Goal: Task Accomplishment & Management: Manage account settings

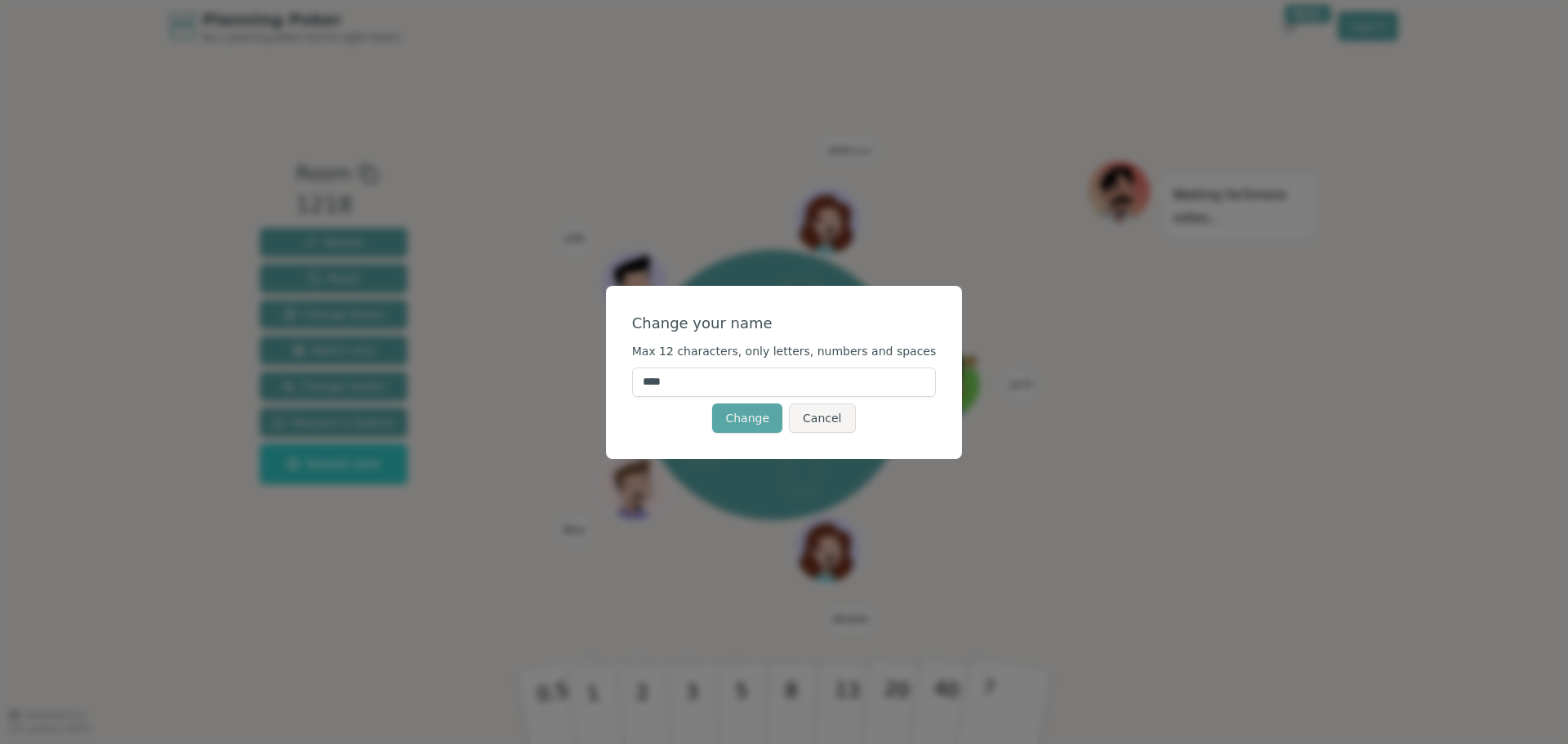
click at [744, 378] on input "****" at bounding box center [784, 382] width 304 height 30
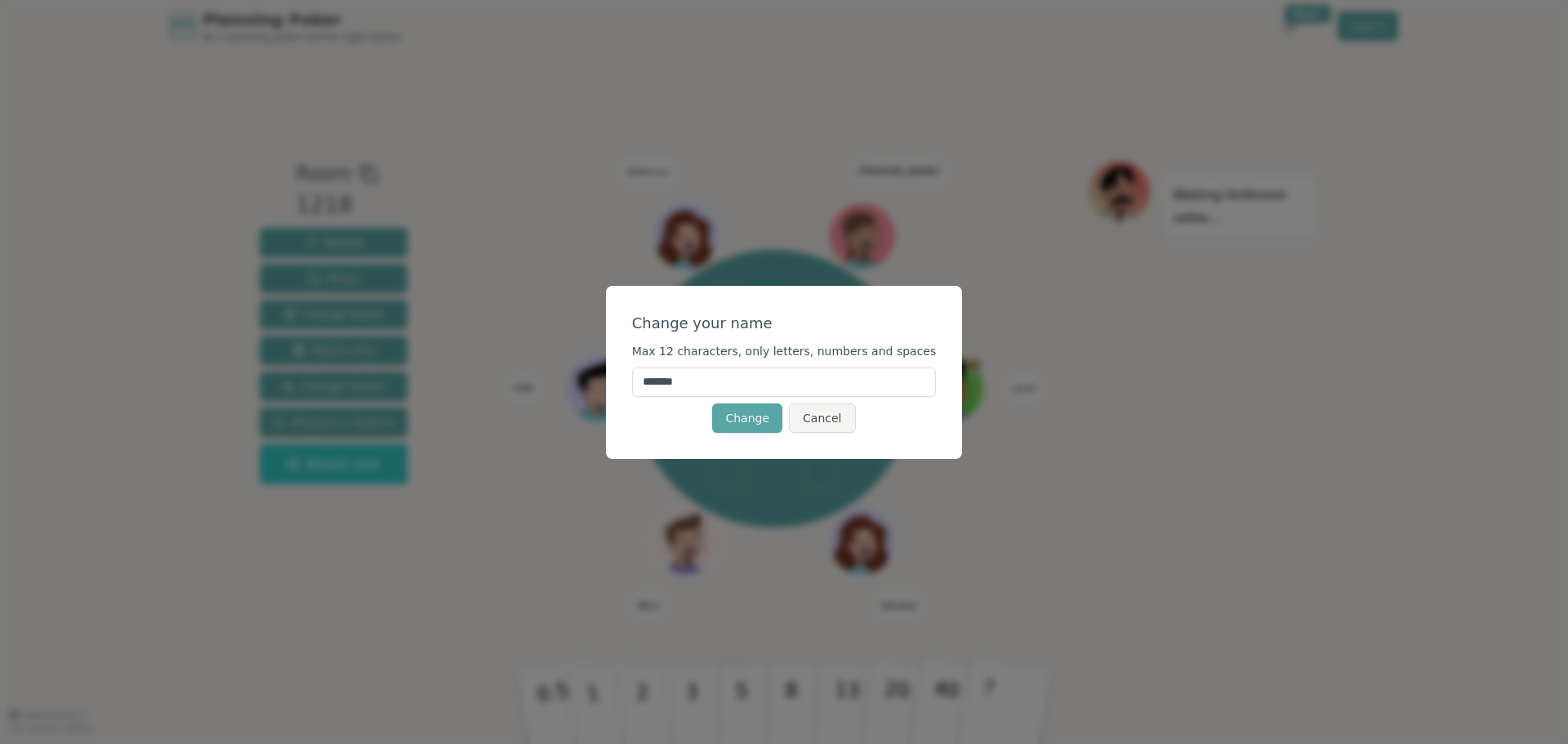
type input "********"
click button "Change" at bounding box center [747, 418] width 70 height 30
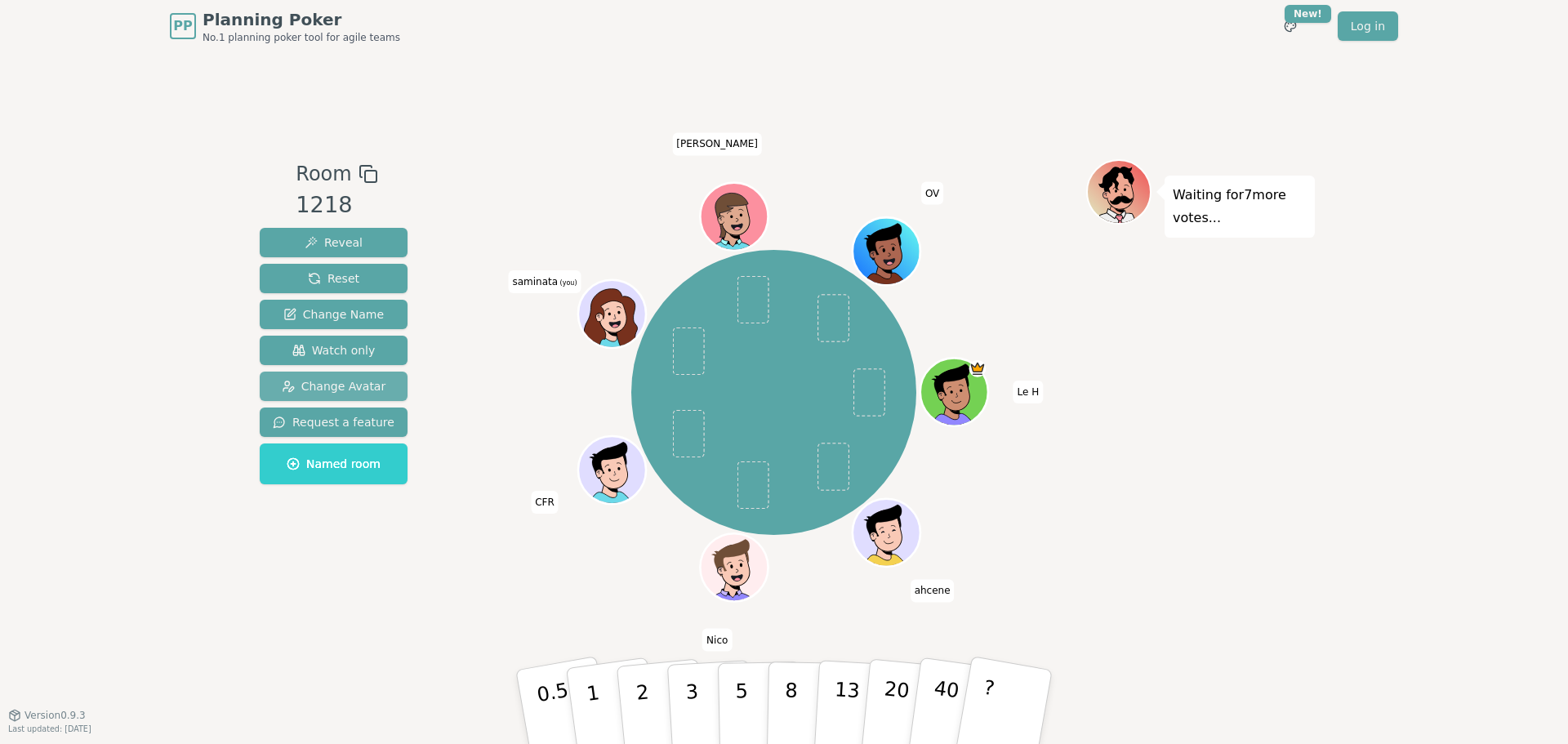
click at [337, 387] on span "Change Avatar" at bounding box center [334, 386] width 104 height 17
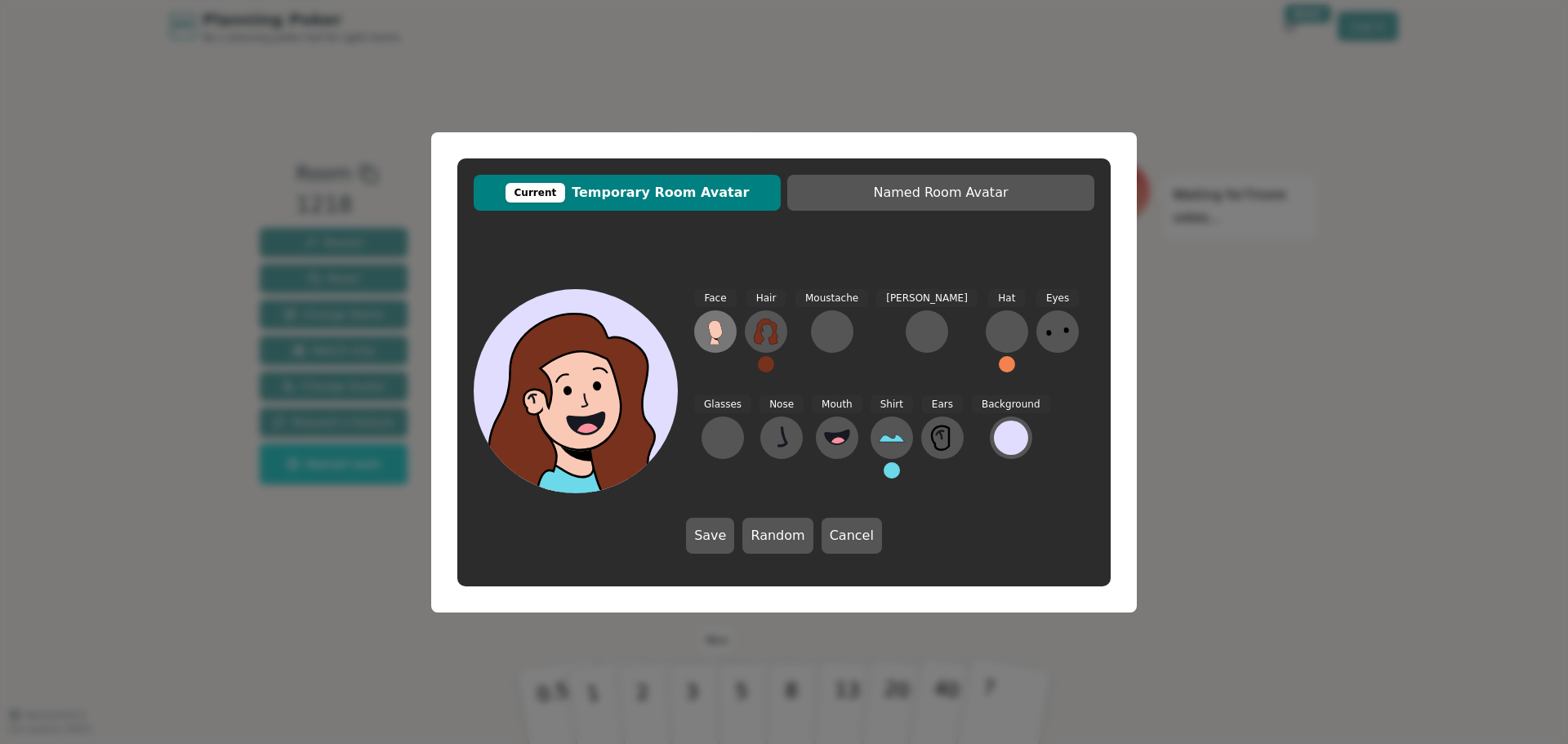
click at [697, 331] on button at bounding box center [716, 332] width 43 height 43
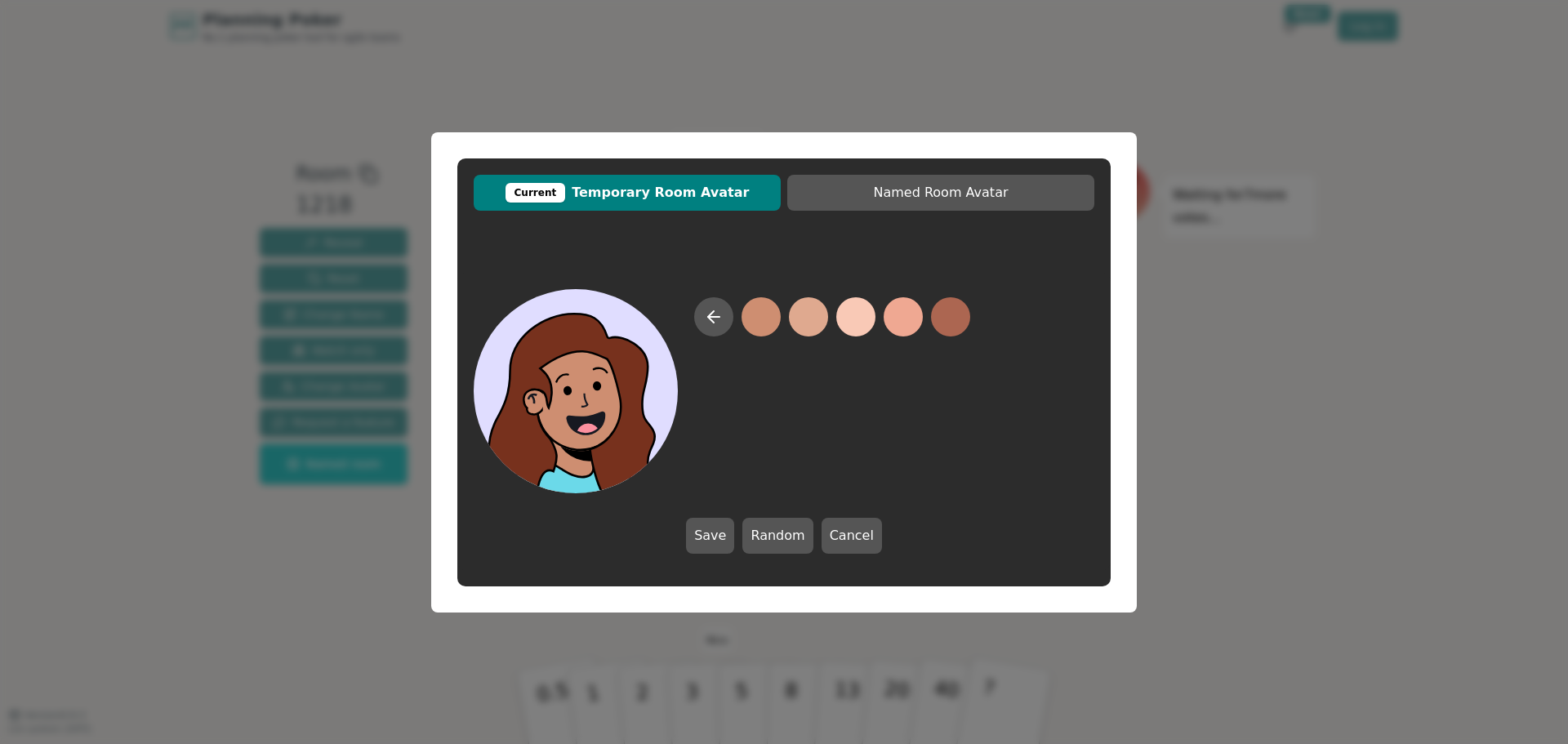
click at [769, 325] on button at bounding box center [761, 317] width 39 height 39
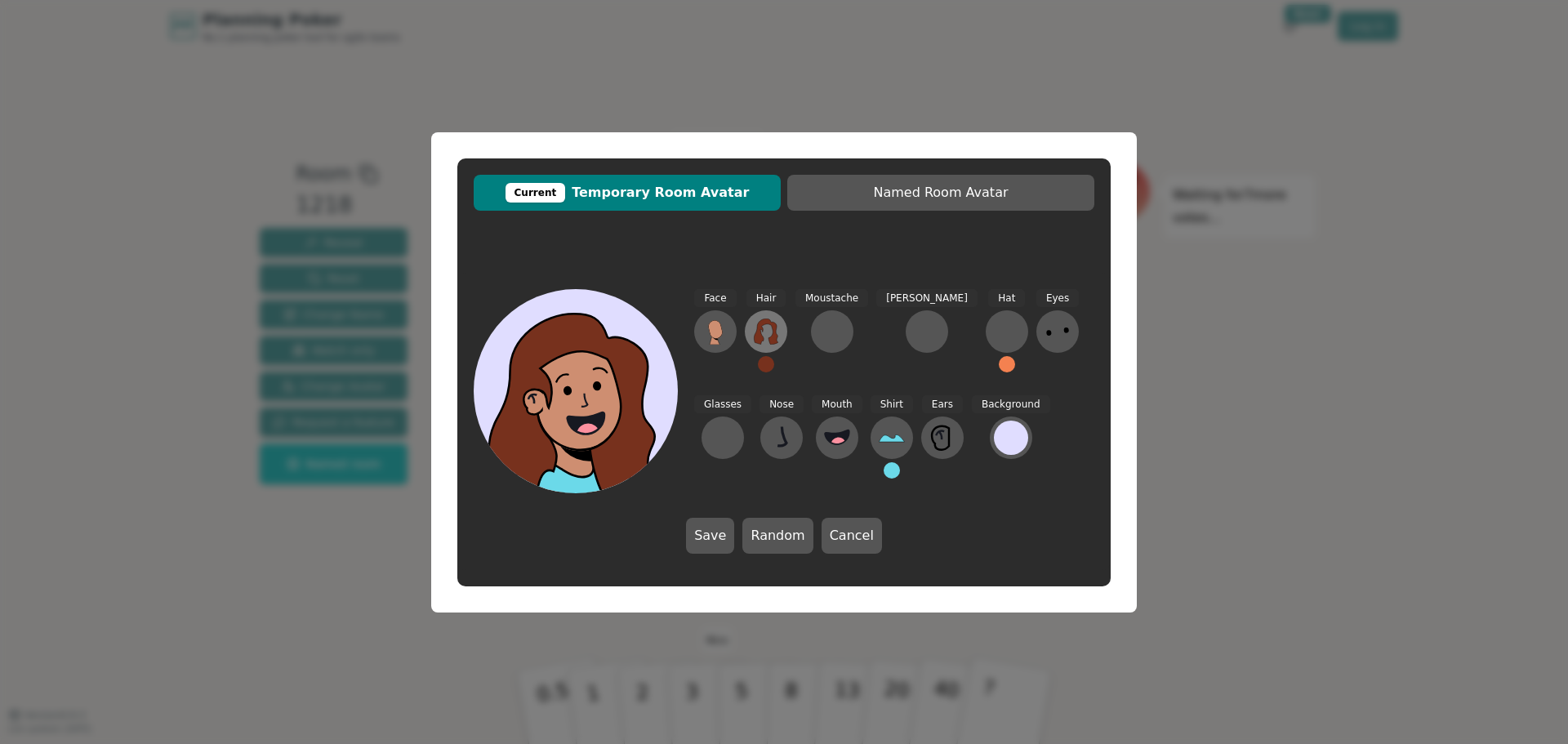
click at [782, 335] on button at bounding box center [766, 332] width 43 height 43
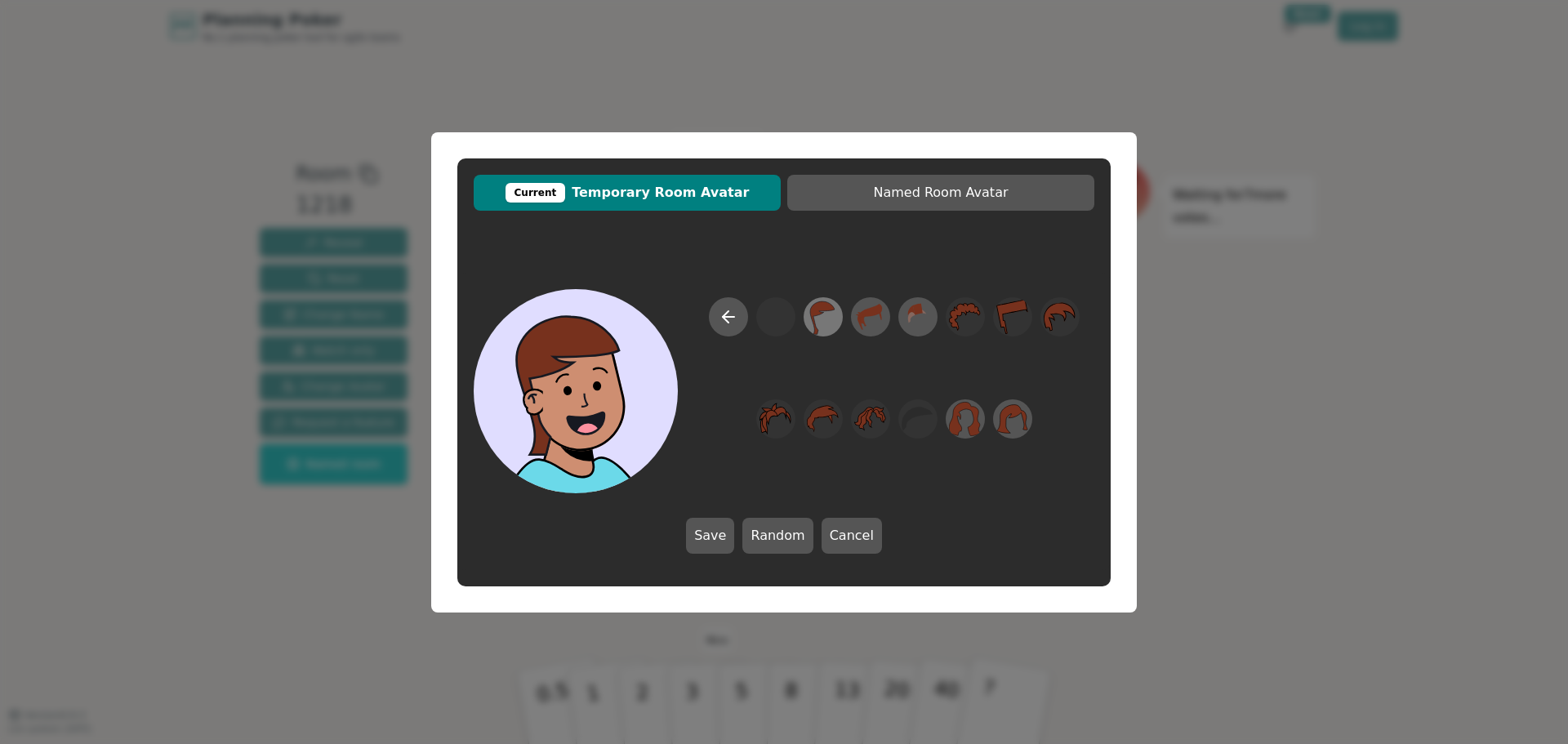
click at [814, 314] on icon at bounding box center [823, 317] width 24 height 33
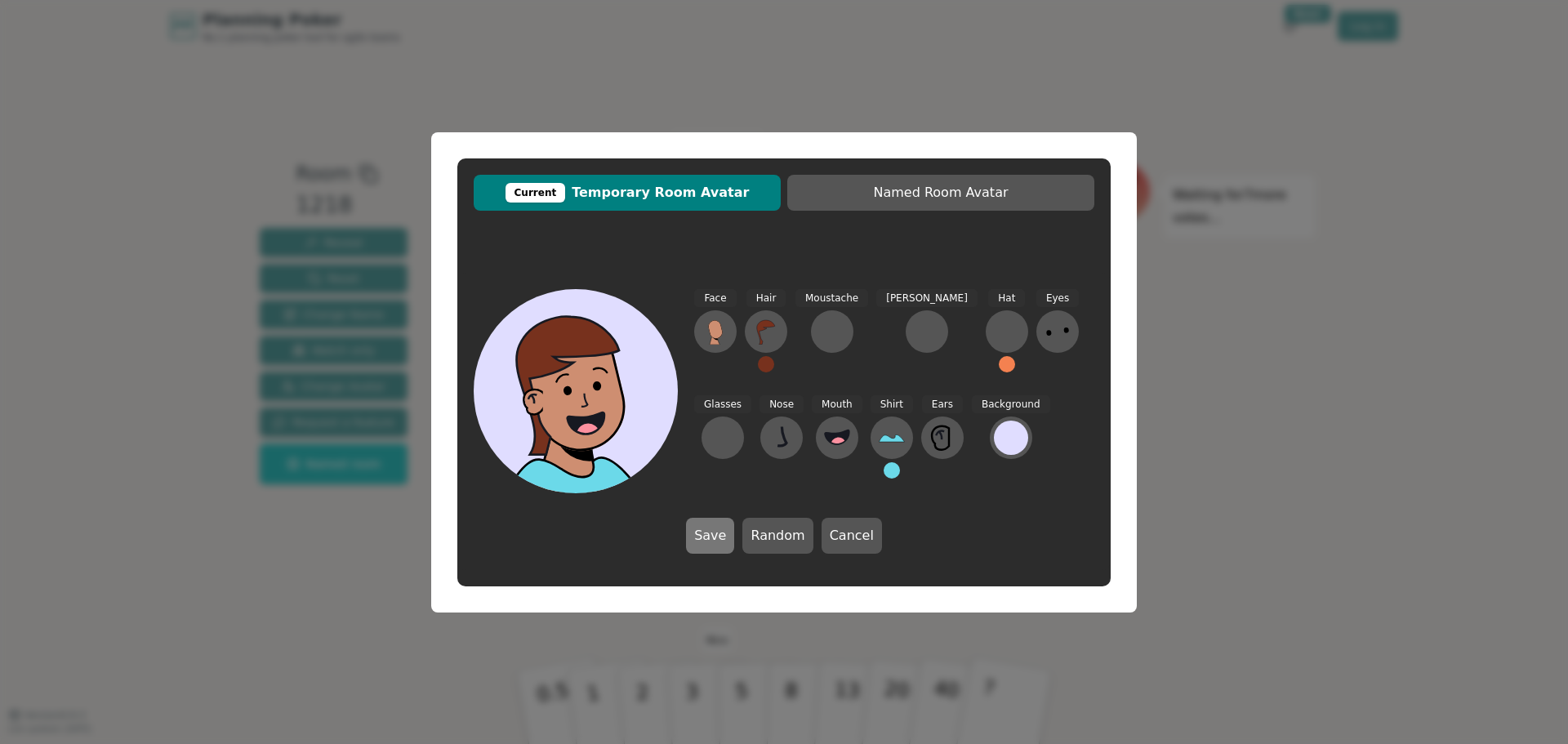
click at [702, 546] on button "Save" at bounding box center [710, 535] width 48 height 36
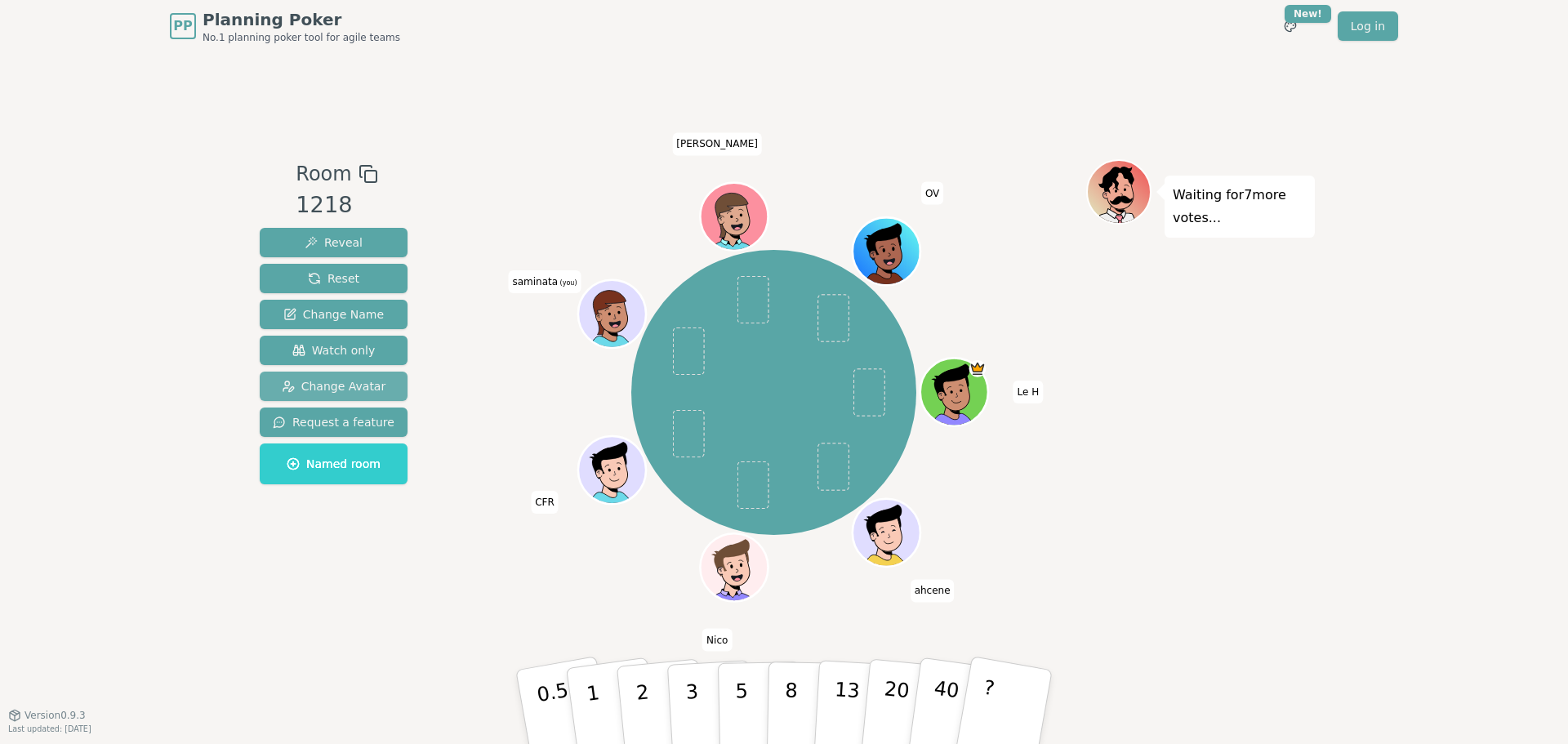
click at [366, 379] on span "Change Avatar" at bounding box center [334, 386] width 104 height 17
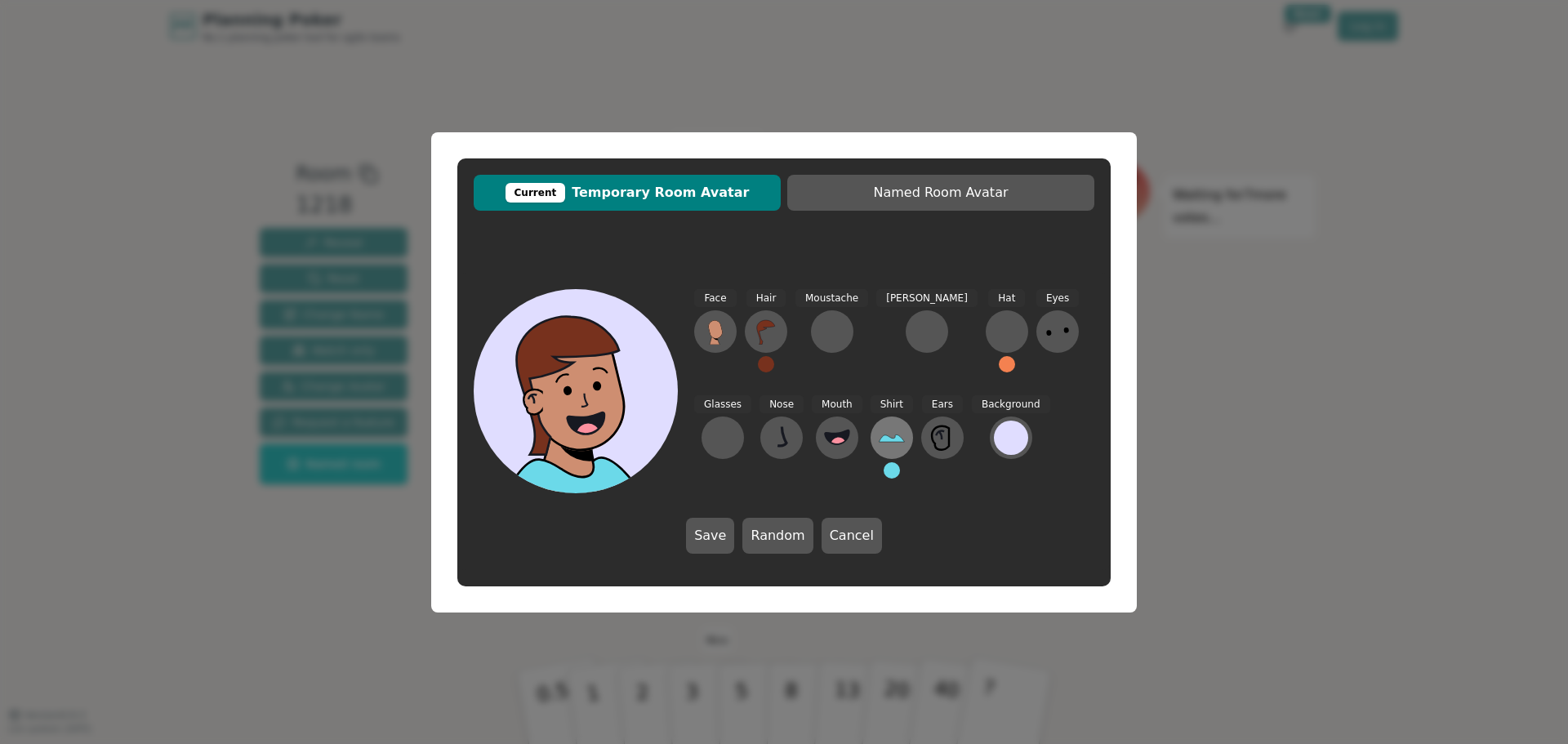
click at [878, 445] on icon at bounding box center [891, 437] width 26 height 26
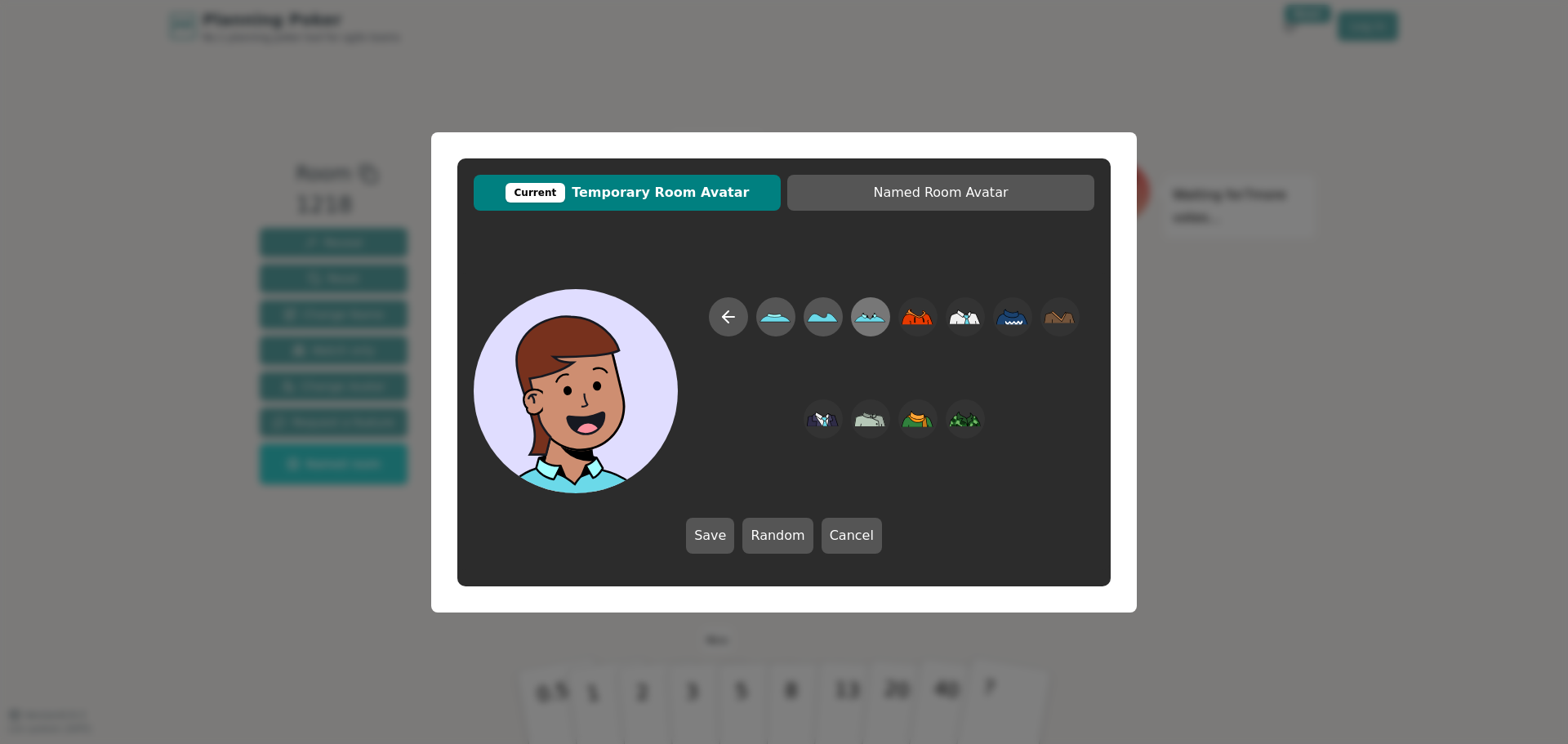
click at [884, 316] on icon at bounding box center [870, 316] width 31 height 37
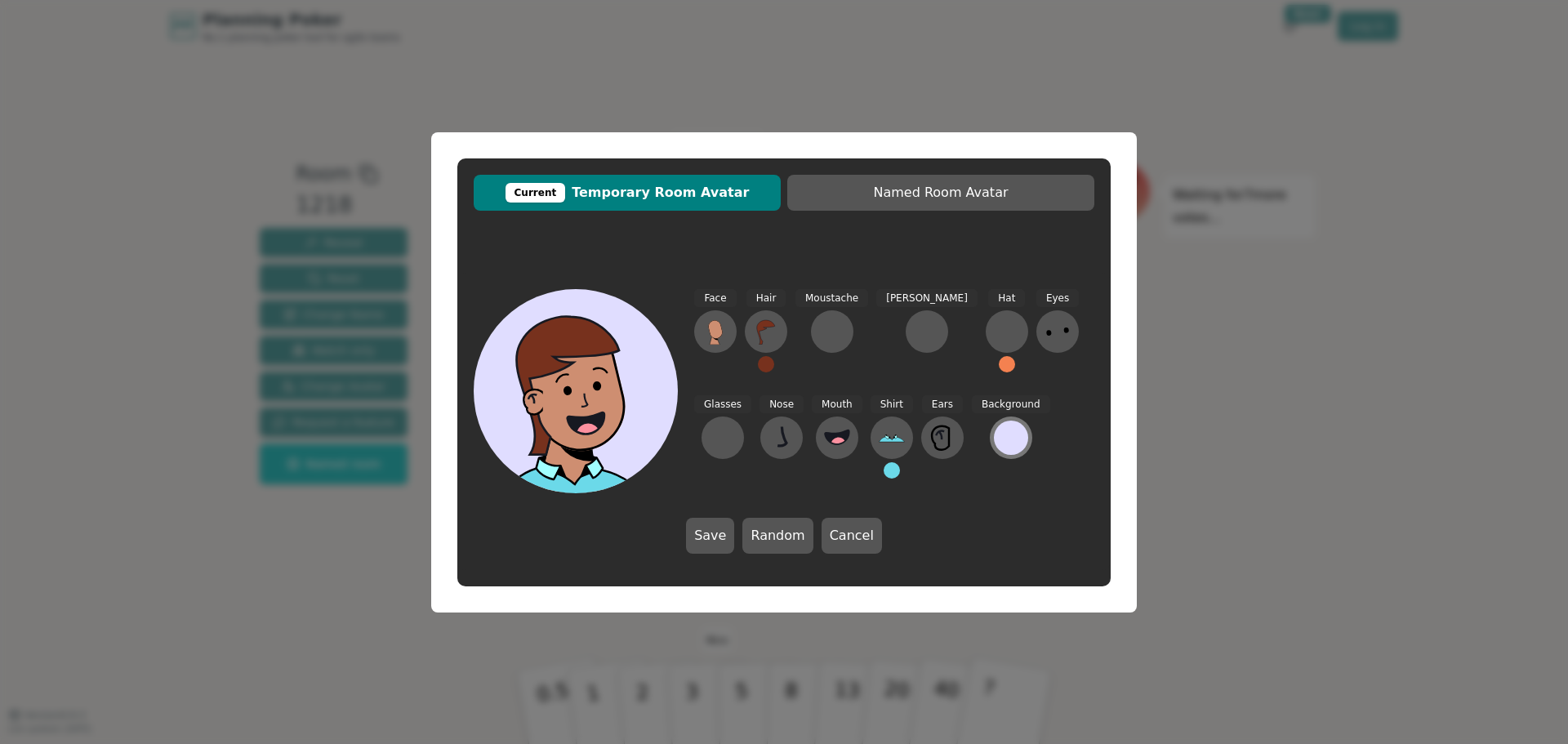
click at [994, 425] on div at bounding box center [1011, 437] width 34 height 34
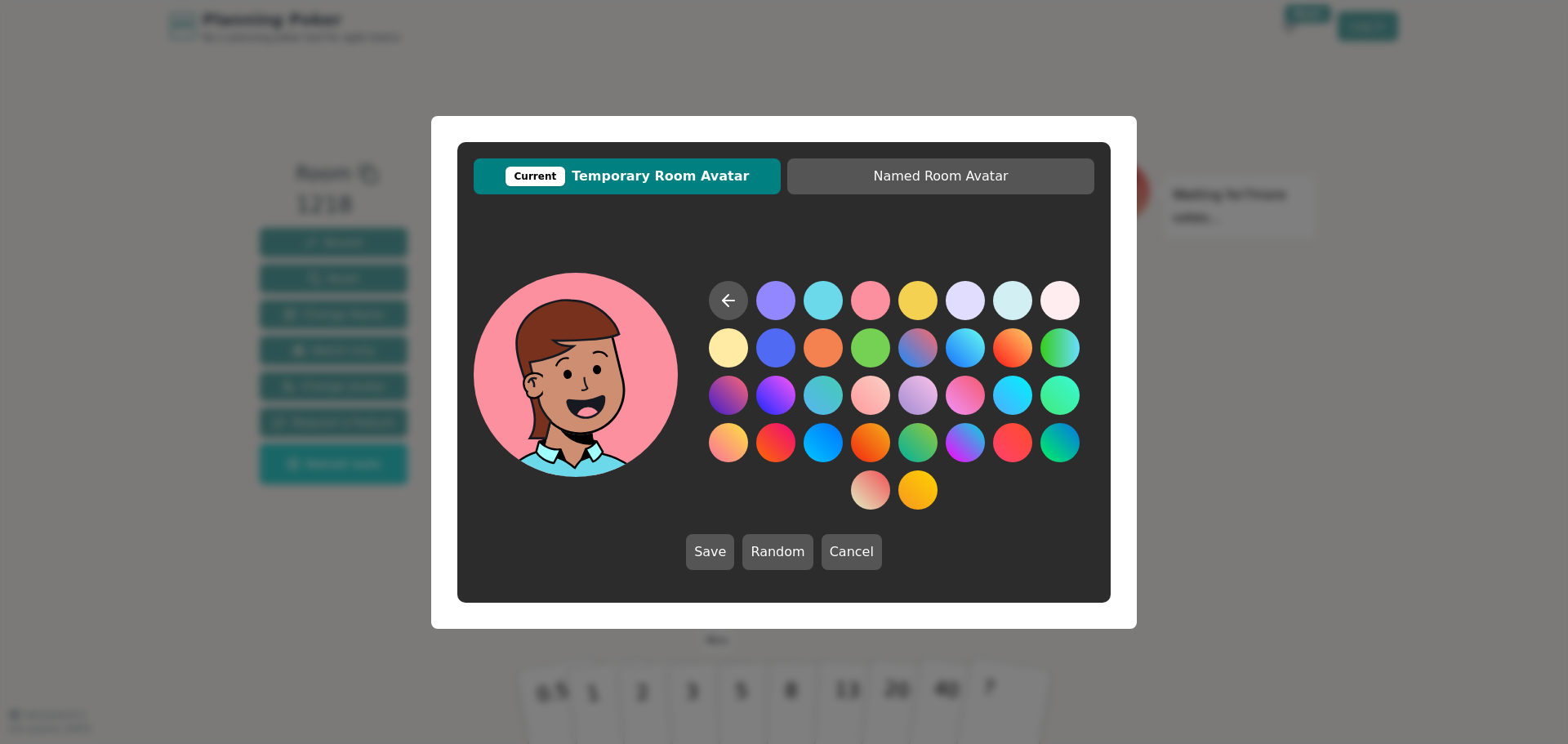
click at [857, 304] on button at bounding box center [870, 300] width 39 height 39
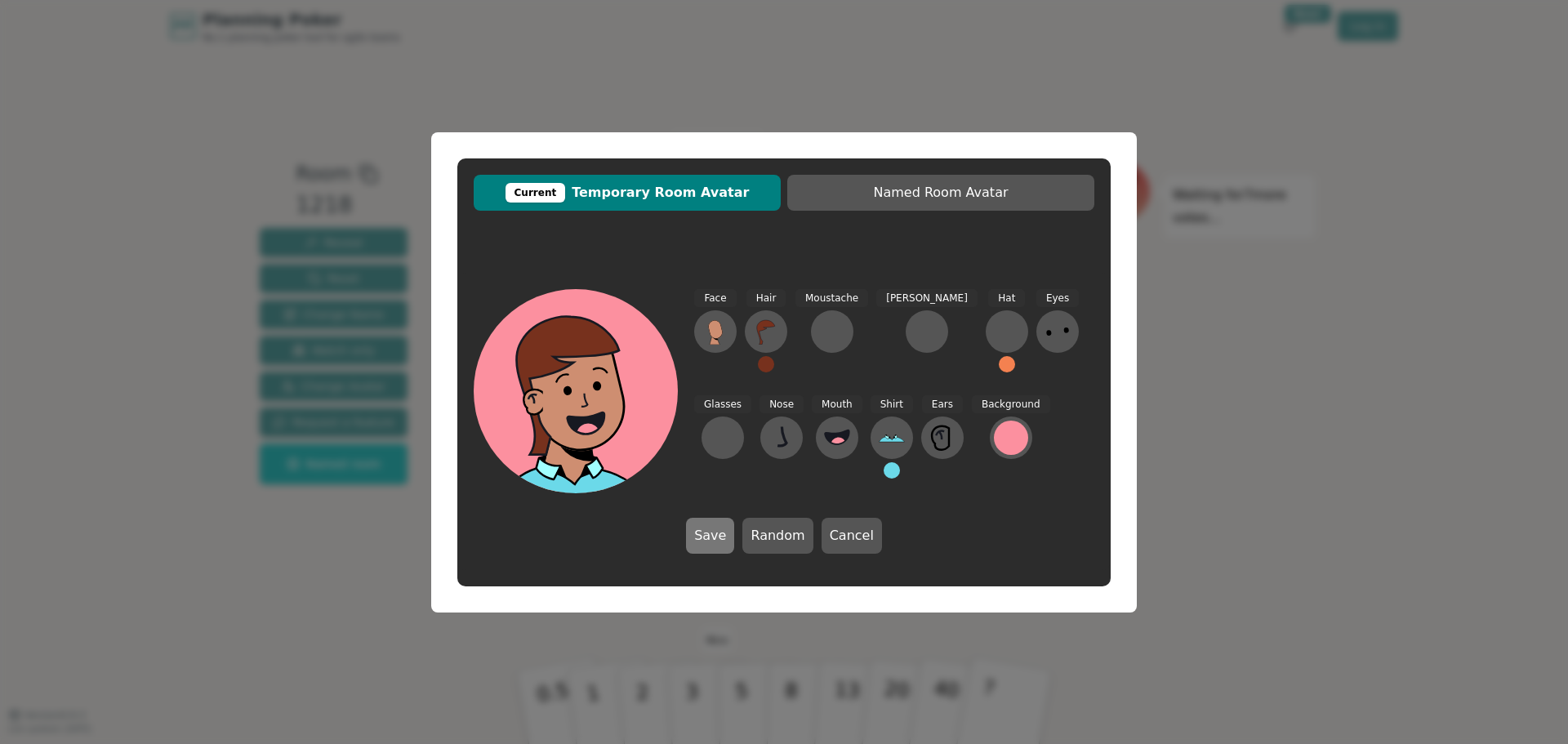
click at [734, 540] on button "Save" at bounding box center [710, 535] width 48 height 36
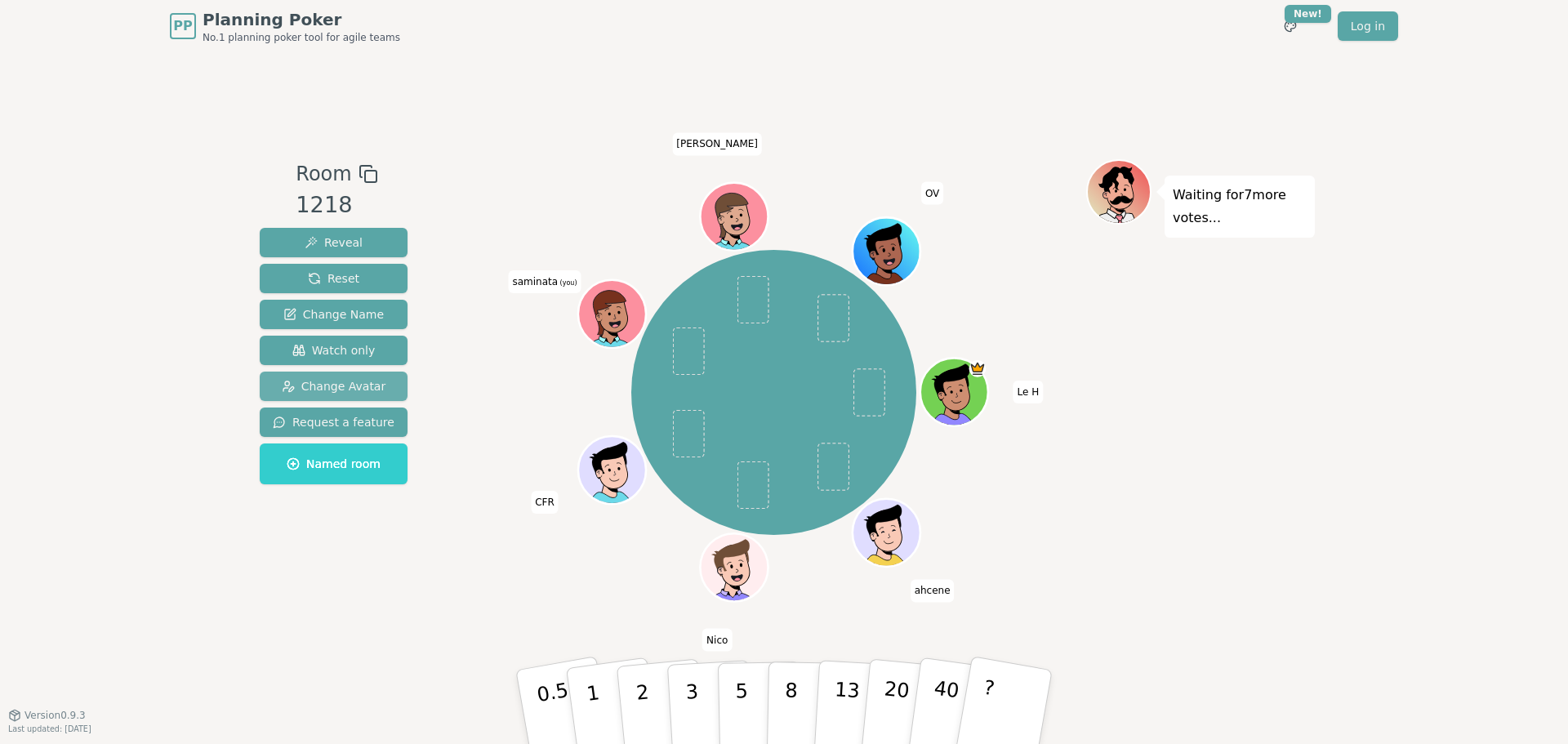
click at [328, 385] on span "Change Avatar" at bounding box center [334, 386] width 104 height 17
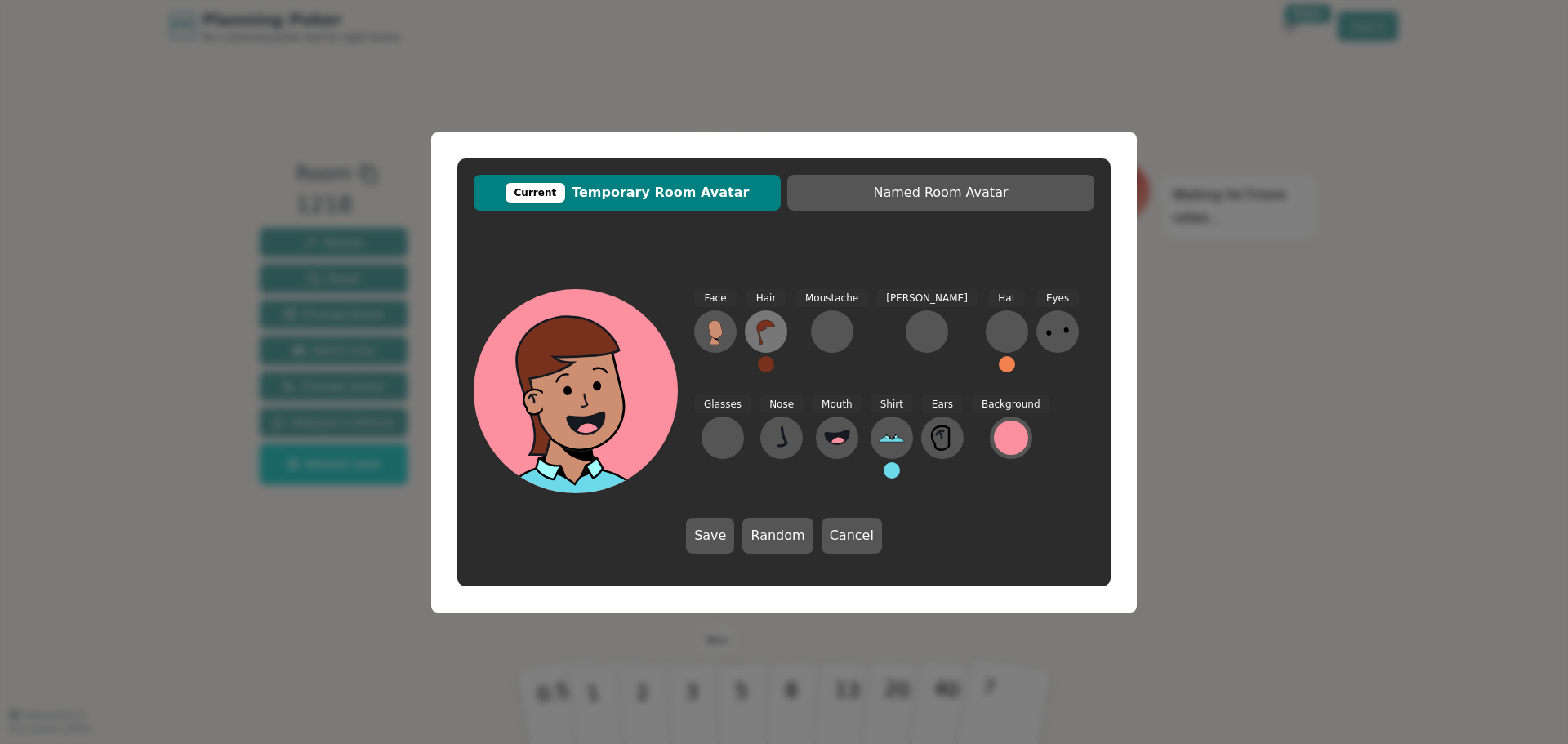
click at [768, 327] on icon at bounding box center [766, 331] width 26 height 26
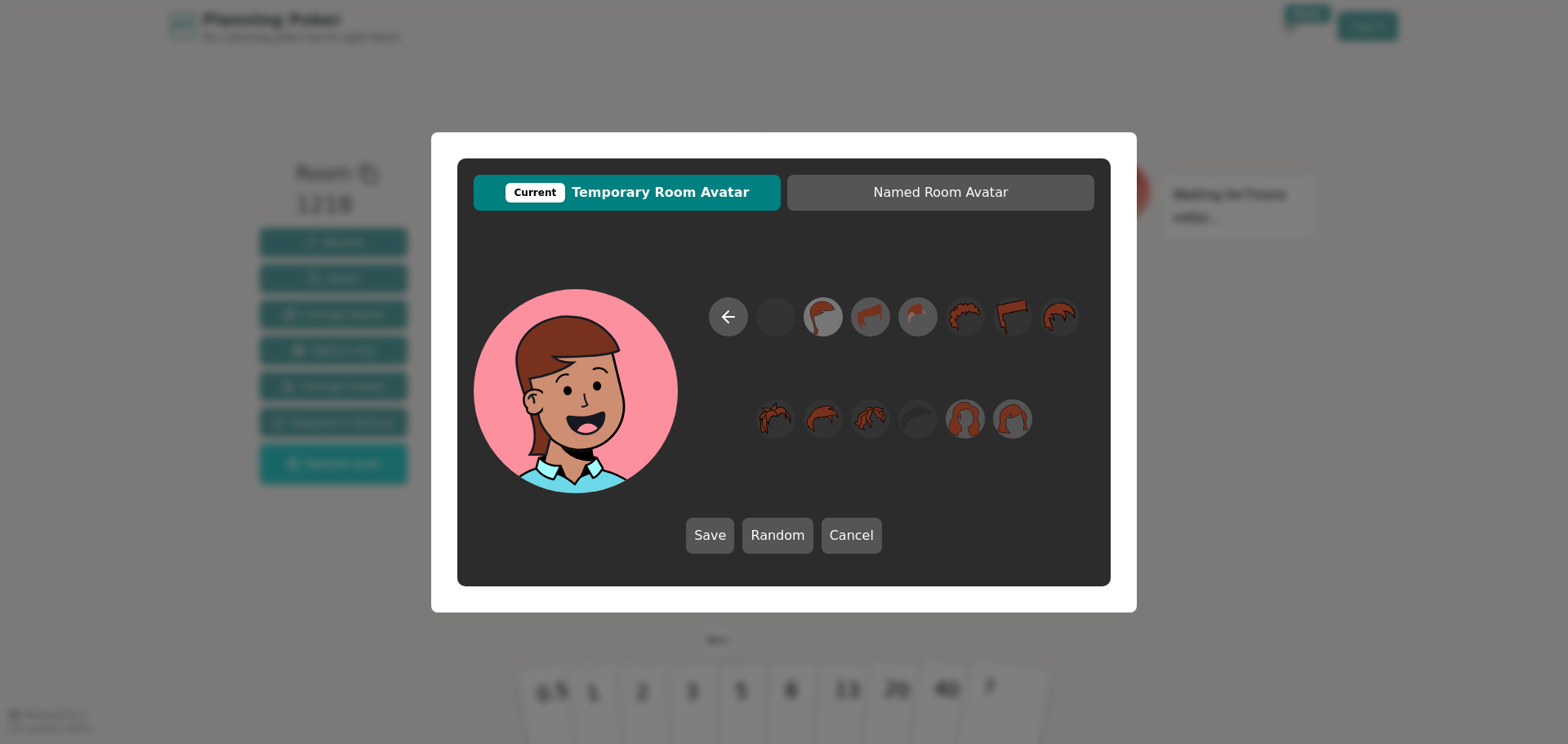
click at [821, 324] on icon at bounding box center [823, 316] width 31 height 37
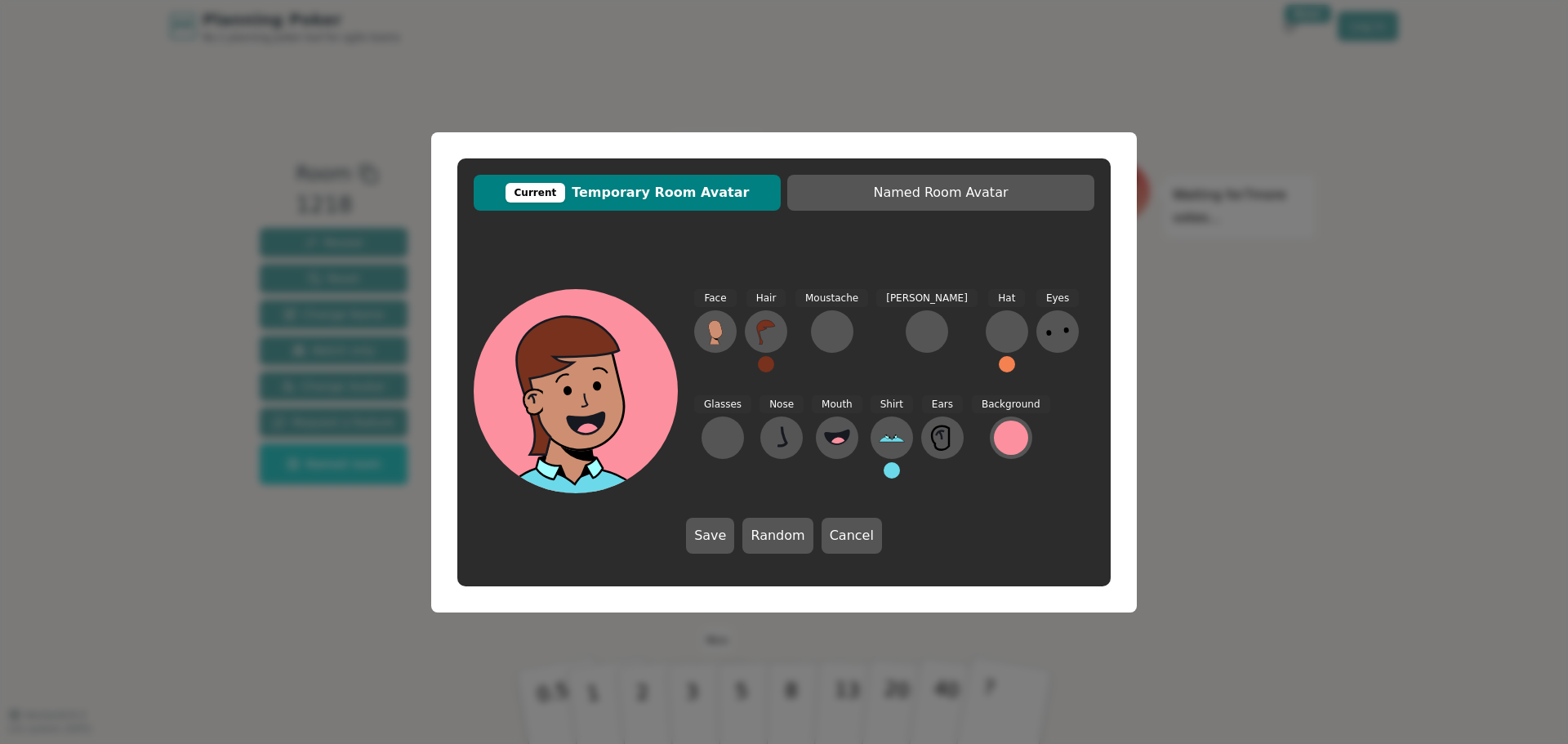
click at [761, 362] on button at bounding box center [766, 364] width 17 height 17
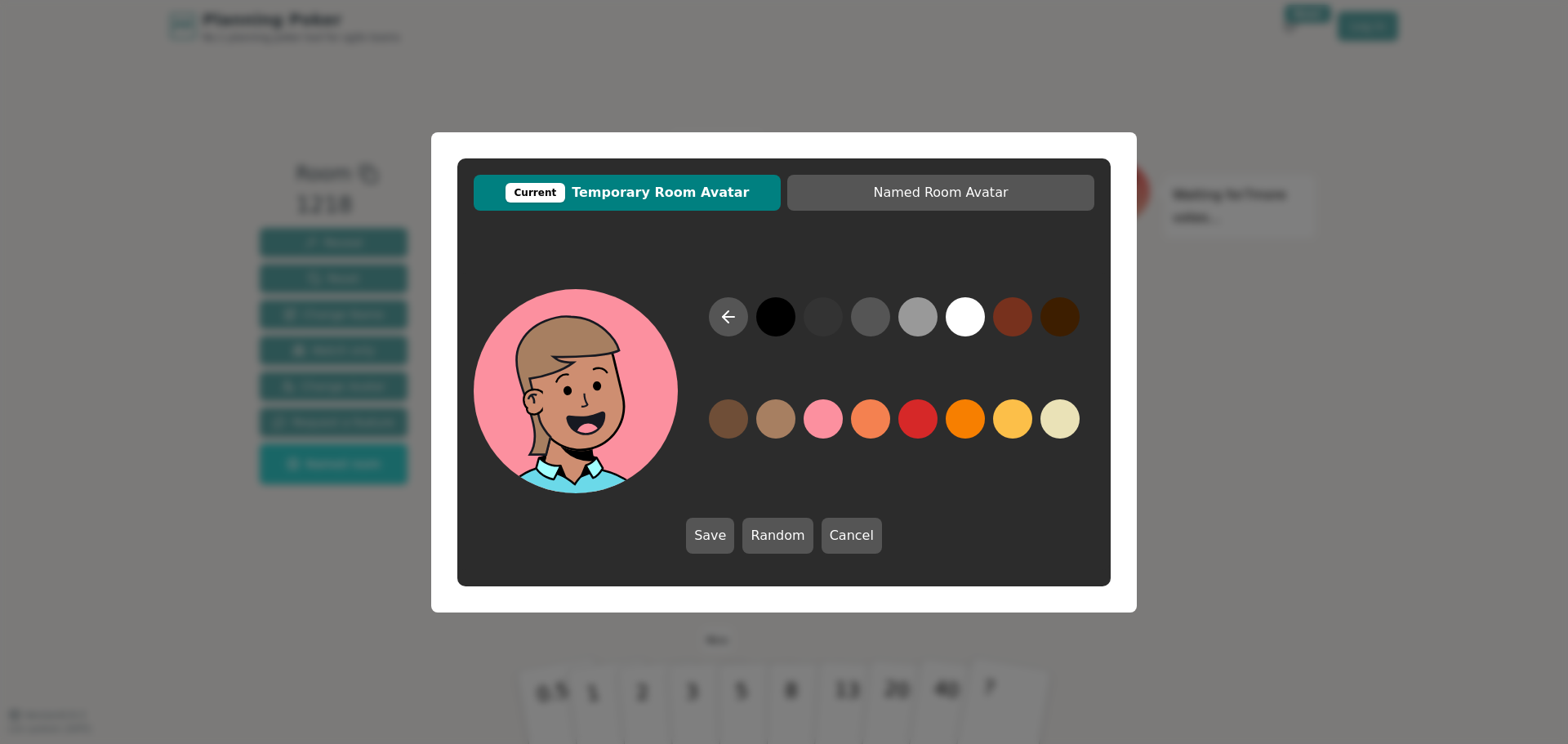
click at [780, 429] on button at bounding box center [776, 419] width 39 height 39
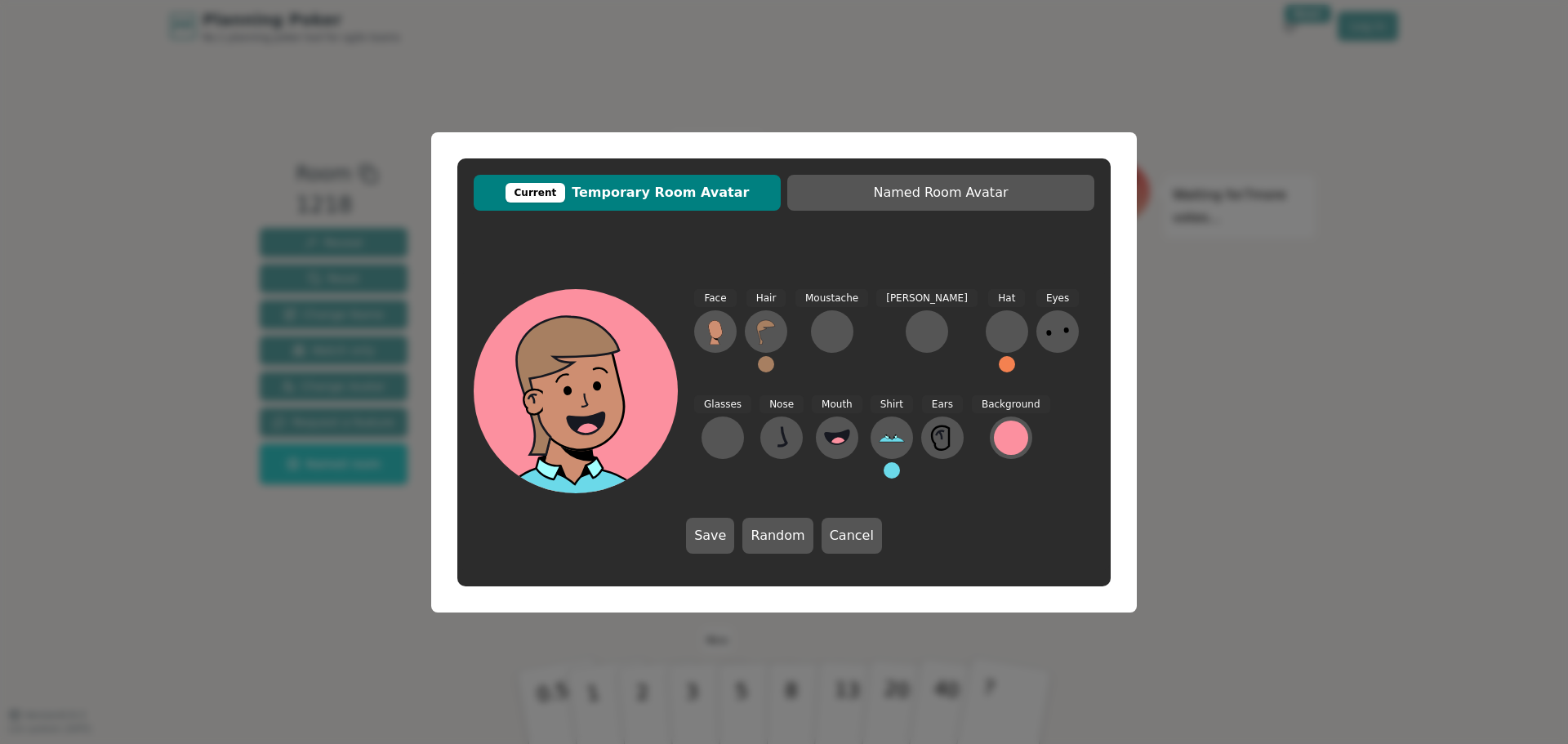
click at [763, 362] on button at bounding box center [766, 364] width 17 height 17
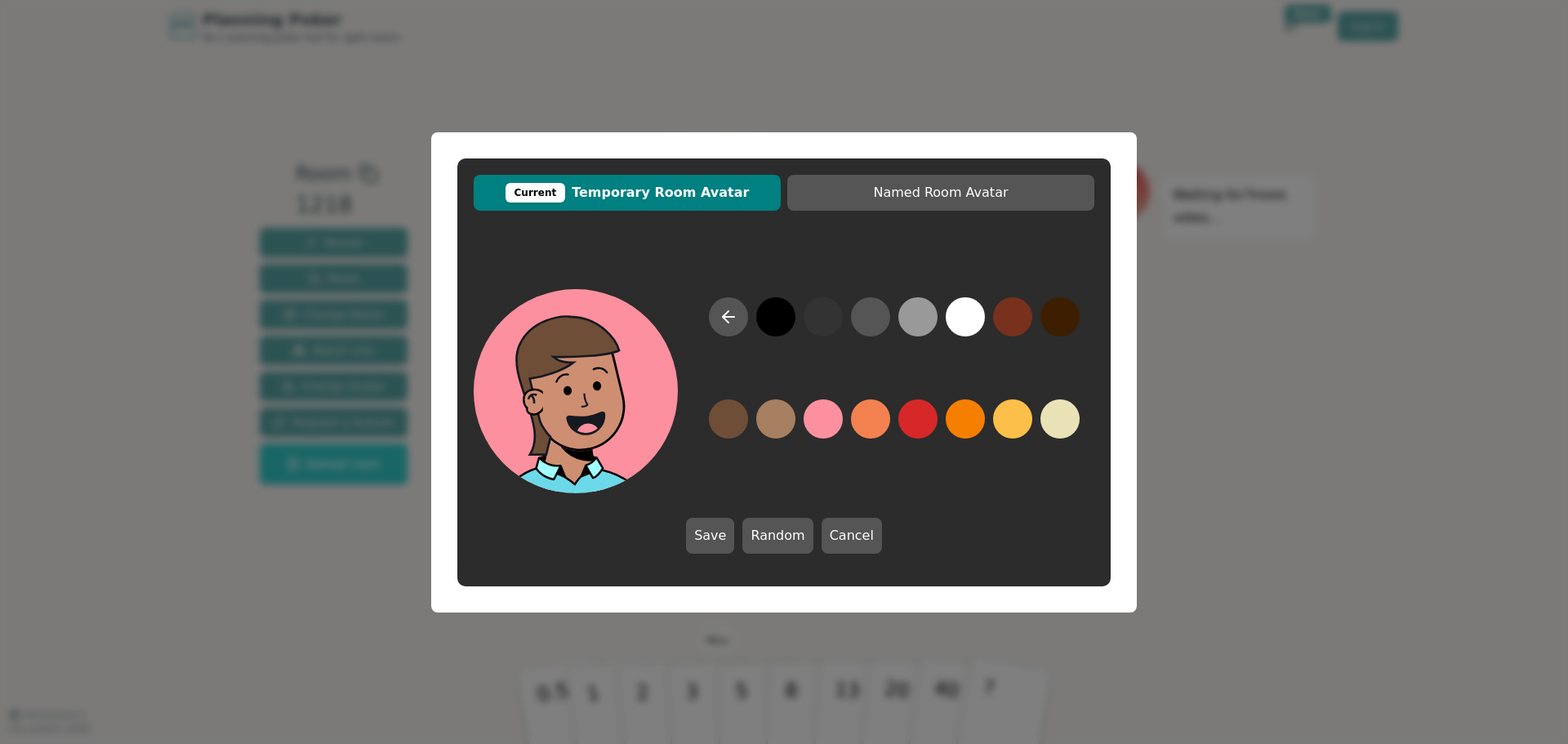
click at [731, 413] on button at bounding box center [729, 419] width 39 height 39
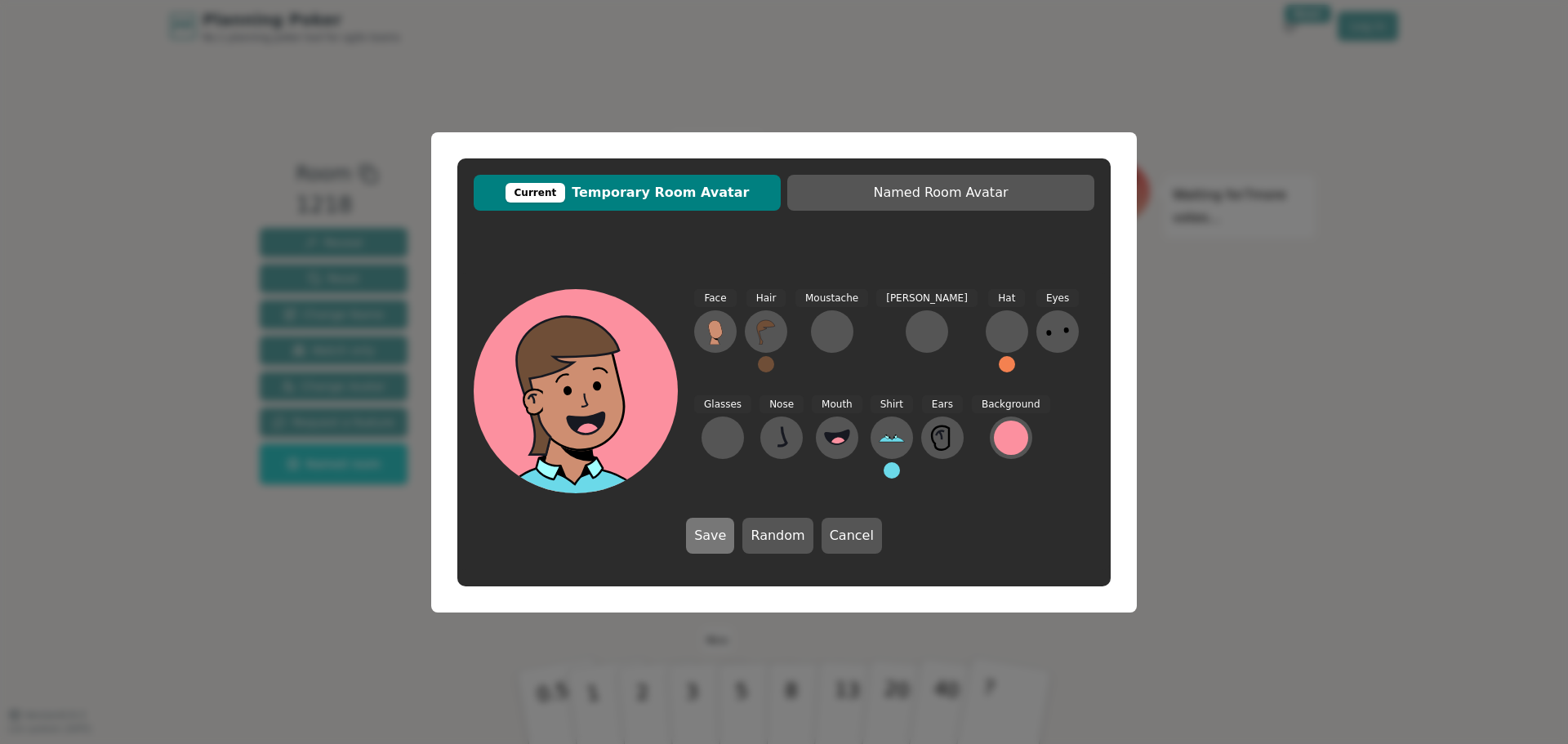
click at [710, 543] on button "Save" at bounding box center [710, 535] width 48 height 36
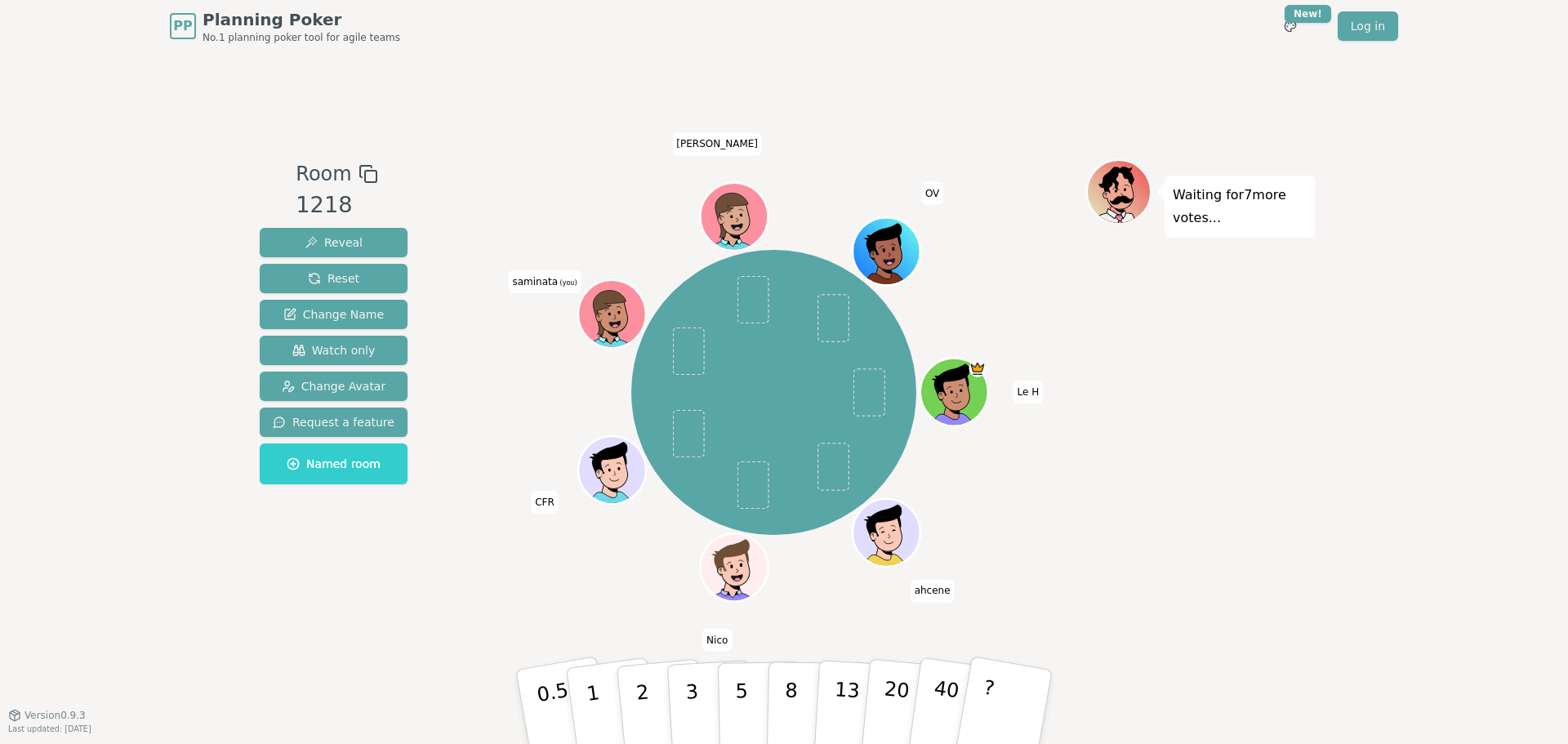
click at [597, 339] on div at bounding box center [614, 335] width 67 height 59
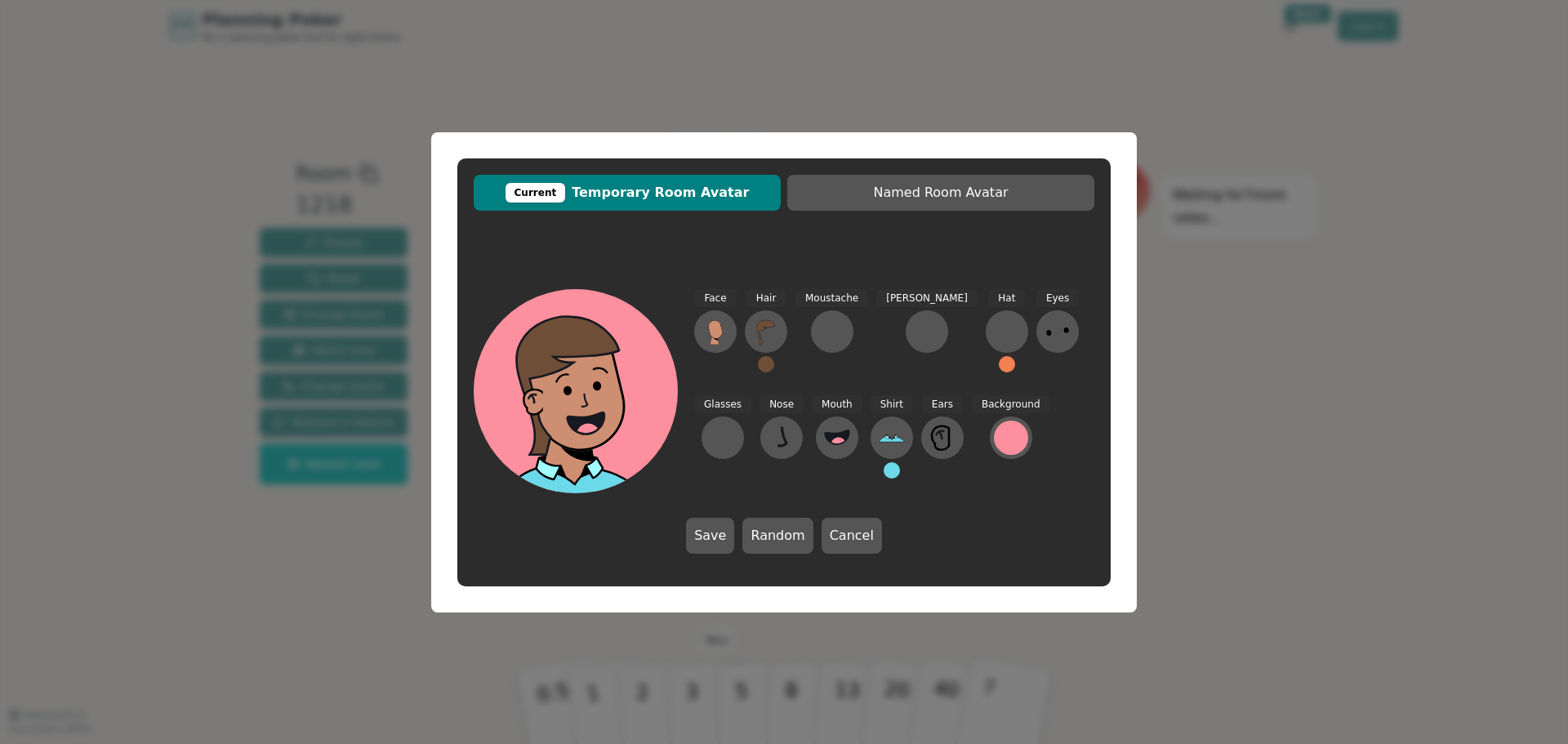
click at [728, 351] on div "Face" at bounding box center [716, 338] width 43 height 98
click at [705, 330] on icon at bounding box center [716, 331] width 26 height 26
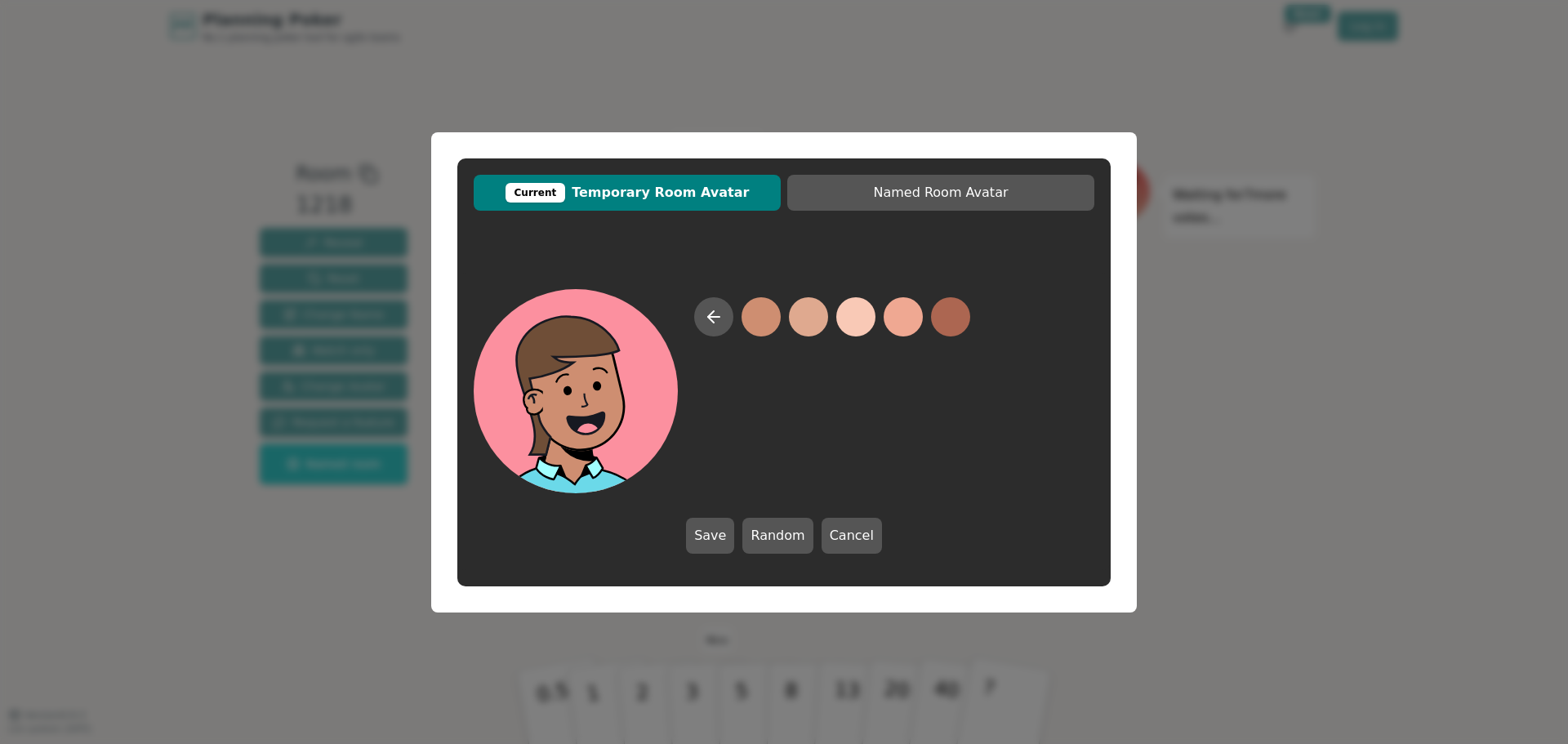
click at [814, 311] on button at bounding box center [808, 317] width 39 height 39
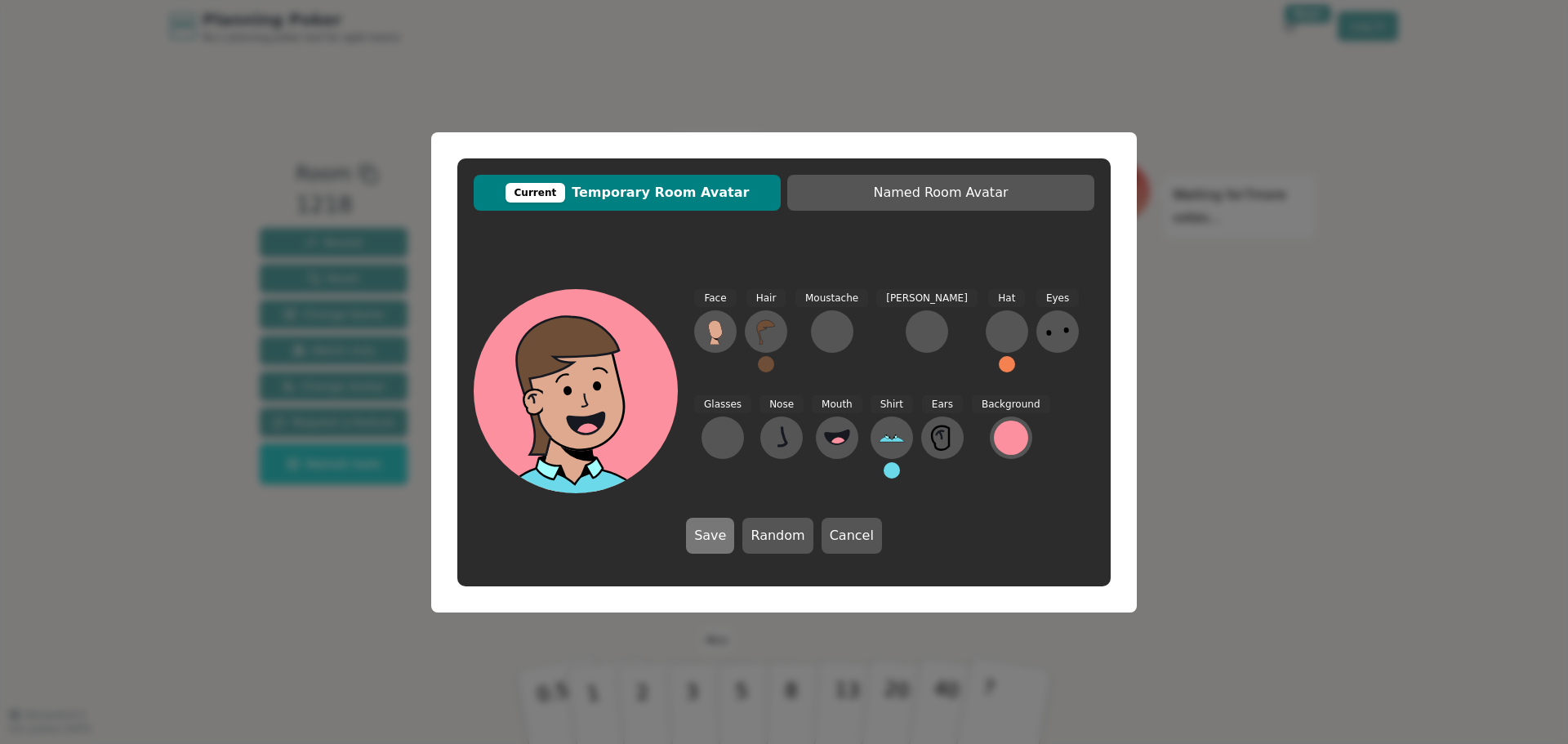
click at [722, 538] on button "Save" at bounding box center [710, 535] width 48 height 36
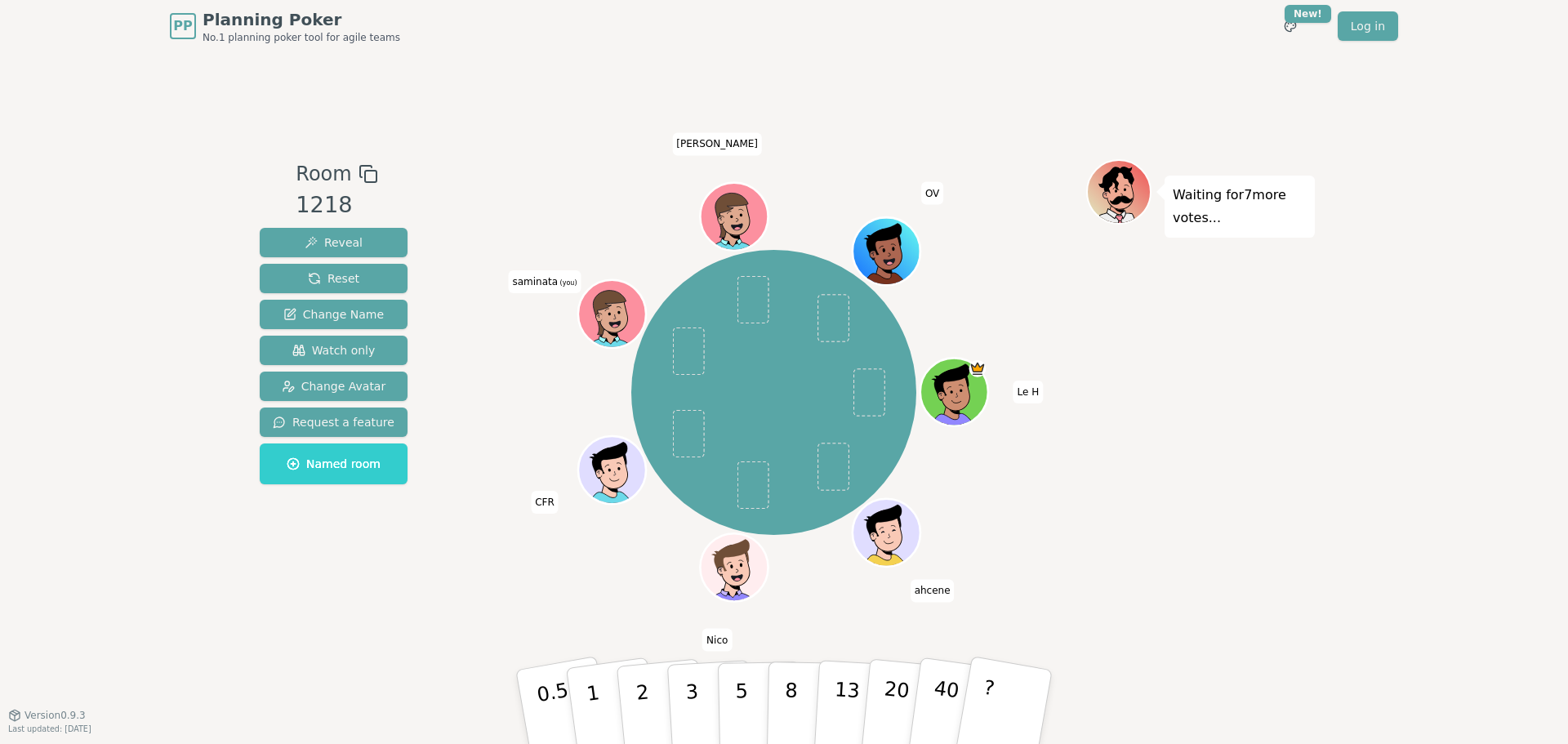
click at [550, 285] on span "saminata (you)" at bounding box center [544, 281] width 73 height 23
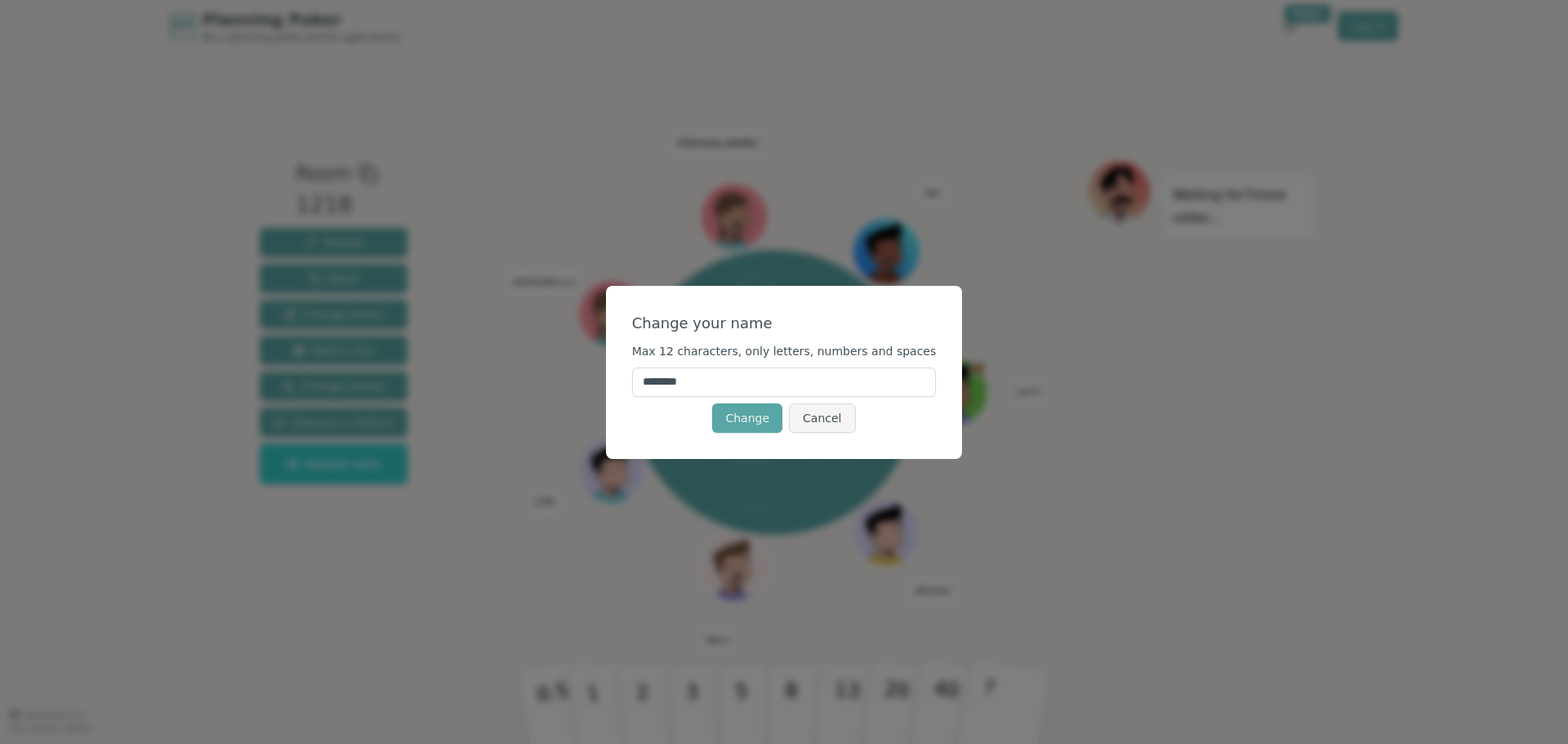
click at [672, 383] on input "********" at bounding box center [784, 382] width 304 height 30
type input "********"
click at [739, 420] on button "Change" at bounding box center [747, 418] width 70 height 30
